Goal: Task Accomplishment & Management: Complete application form

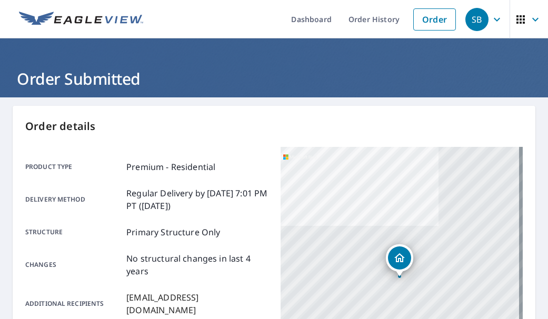
scroll to position [304, 0]
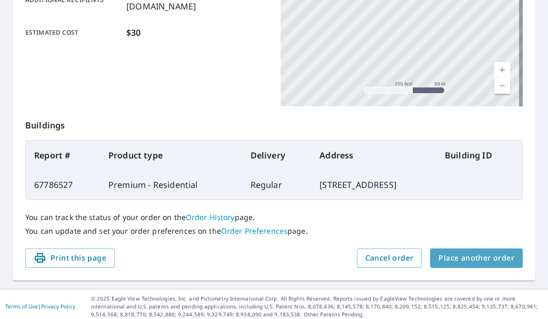
click at [476, 252] on span "Place another order" at bounding box center [477, 258] width 76 height 13
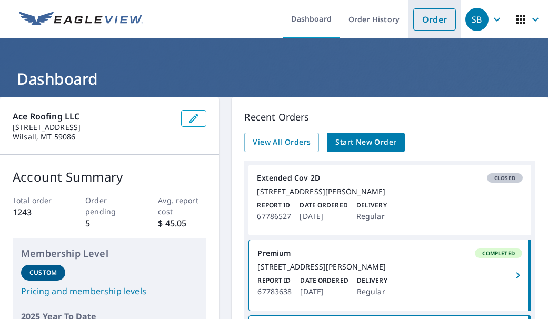
click at [435, 12] on link "Order" at bounding box center [435, 19] width 43 height 22
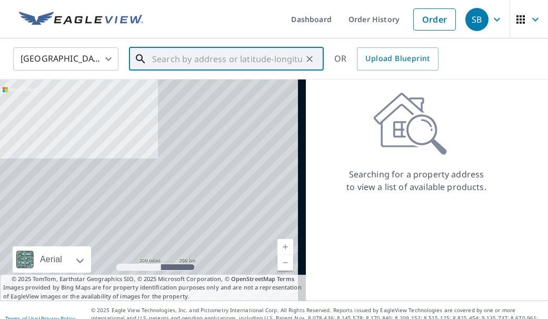
click at [239, 63] on input "text" at bounding box center [227, 59] width 150 height 30
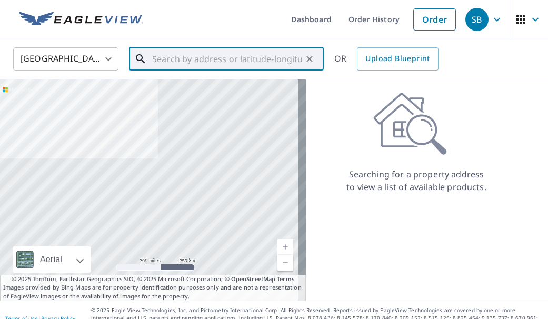
paste input "2"
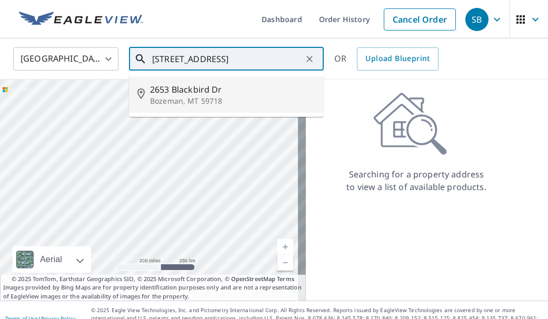
click at [216, 106] on li "2653 Blackbird Dr Bozeman, MT 59718" at bounding box center [226, 95] width 195 height 36
type input "2653 Blackbird Dr Bozeman, MT 59718"
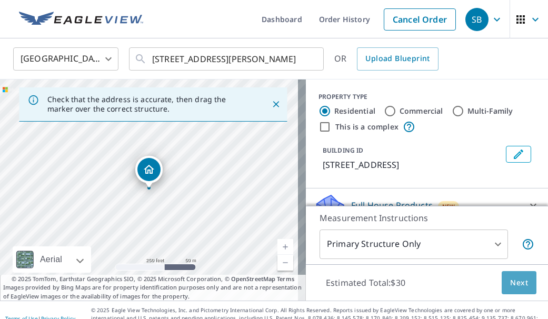
click at [523, 284] on button "Next" at bounding box center [519, 283] width 35 height 24
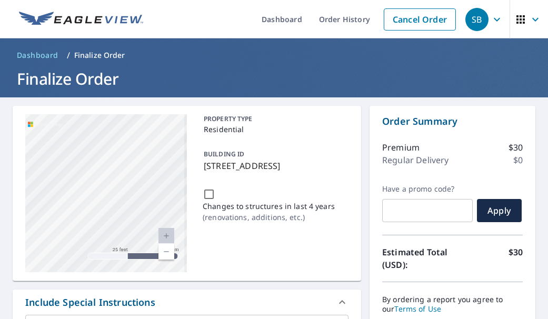
drag, startPoint x: 127, startPoint y: 197, endPoint x: -43, endPoint y: 164, distance: 172.8
click at [0, 164] on html "SB SB Dashboard Order History Cancel Order SB Dashboard / Finalize Order Finali…" at bounding box center [274, 159] width 548 height 319
drag, startPoint x: 144, startPoint y: 187, endPoint x: 22, endPoint y: 162, distance: 124.3
click at [22, 162] on div "2653 Blackbird Dr Bozeman, MT 59718 Aerial Road A standard road map Aerial A de…" at bounding box center [187, 193] width 349 height 175
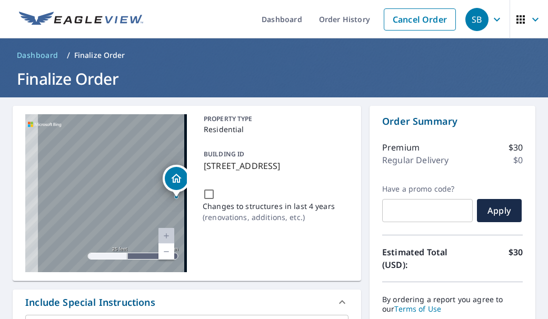
click at [99, 169] on div "2653 Blackbird Dr Bozeman, MT 59718" at bounding box center [106, 193] width 162 height 158
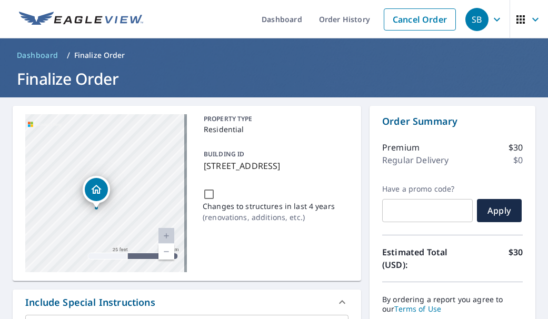
drag, startPoint x: 148, startPoint y: 200, endPoint x: 77, endPoint y: 211, distance: 71.5
click at [77, 211] on div "2653 Blackbird Dr Bozeman, MT 59718" at bounding box center [106, 193] width 162 height 158
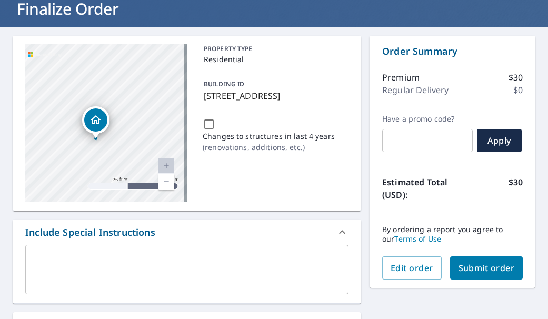
scroll to position [211, 0]
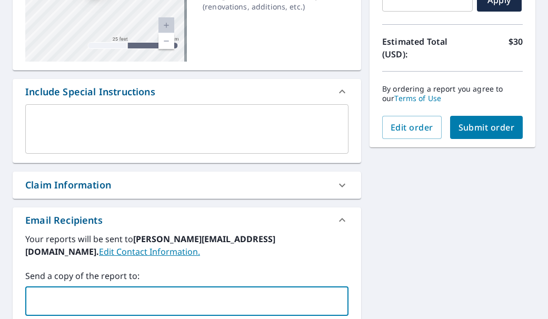
click at [189, 297] on input "text" at bounding box center [179, 301] width 298 height 20
type input "[EMAIL_ADDRESS][DOMAIN_NAME]"
click at [475, 137] on button "Submit order" at bounding box center [486, 127] width 73 height 23
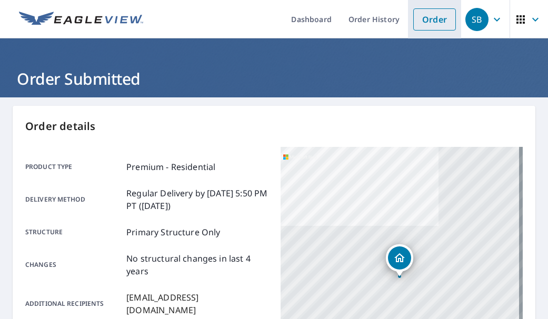
click at [414, 21] on link "Order" at bounding box center [435, 19] width 43 height 22
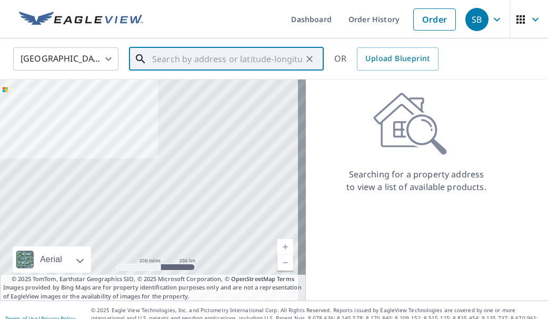
click at [234, 53] on input "text" at bounding box center [227, 59] width 150 height 30
paste input "213 S 9th St Livingston, MT 59047"
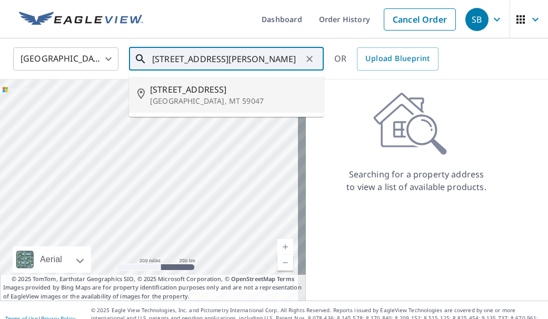
click at [219, 92] on span "213 S 9th St" at bounding box center [232, 89] width 165 height 13
type input "213 S 9th St Livingston, MT 59047"
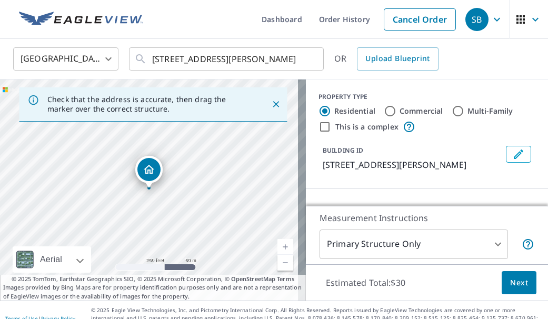
click at [510, 288] on span "Next" at bounding box center [519, 283] width 18 height 13
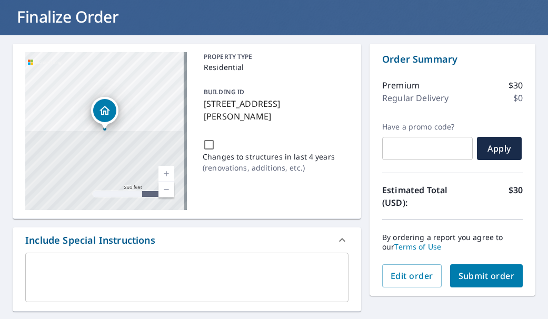
scroll to position [211, 0]
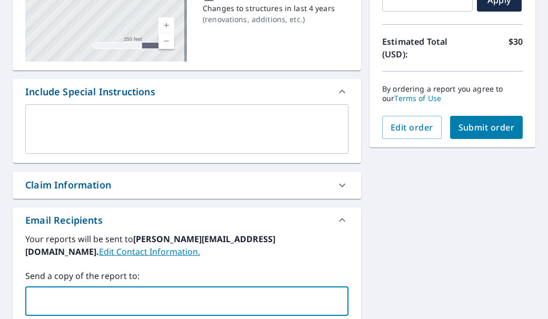
click at [153, 296] on input "text" at bounding box center [179, 301] width 298 height 20
type input "jesarene@aceroofingmt.com"
click at [489, 131] on span "Submit order" at bounding box center [487, 128] width 56 height 12
